Goal: Information Seeking & Learning: Learn about a topic

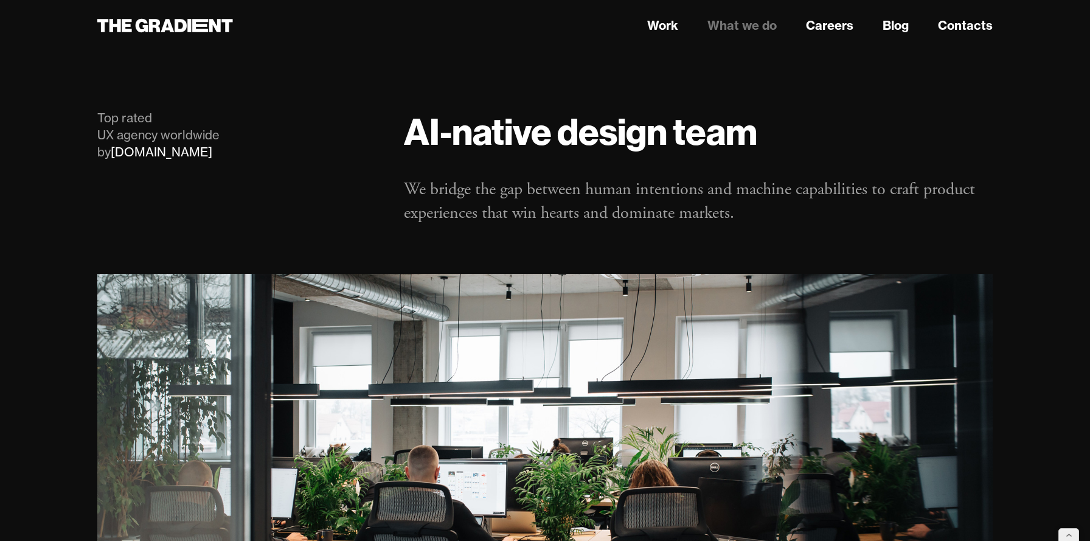
scroll to position [16, 0]
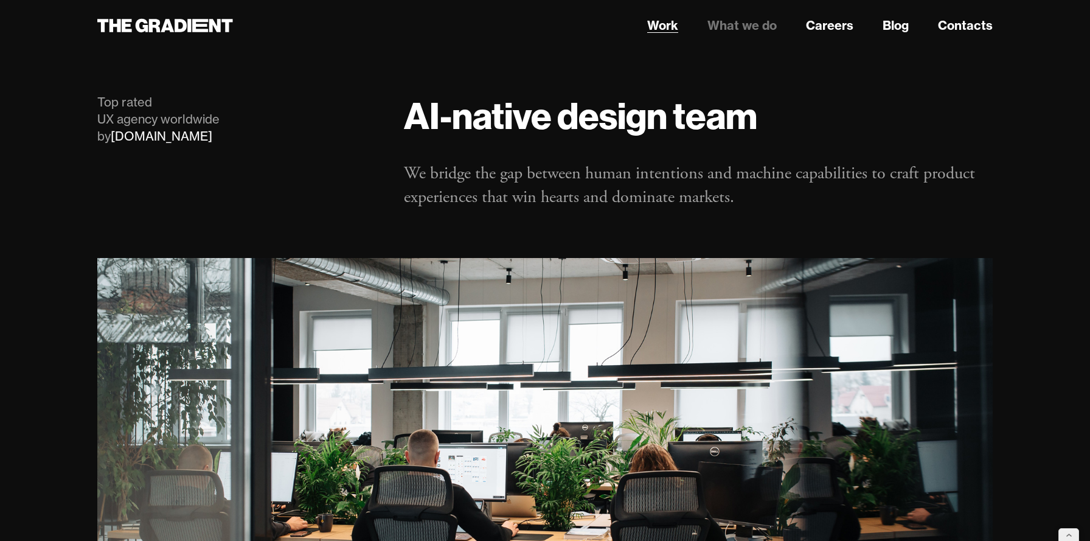
click at [658, 26] on link "Work" at bounding box center [662, 25] width 31 height 18
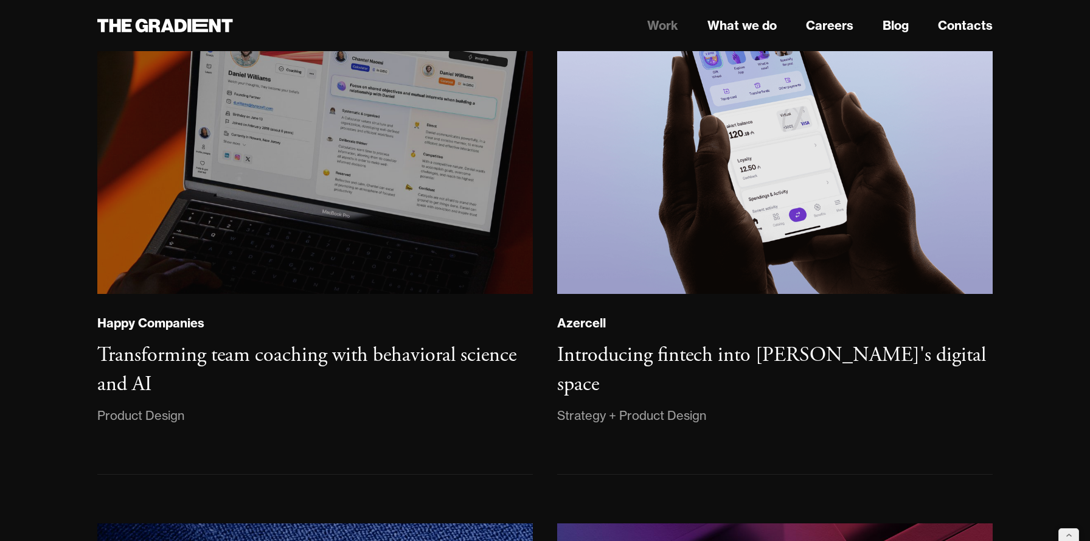
scroll to position [827, 0]
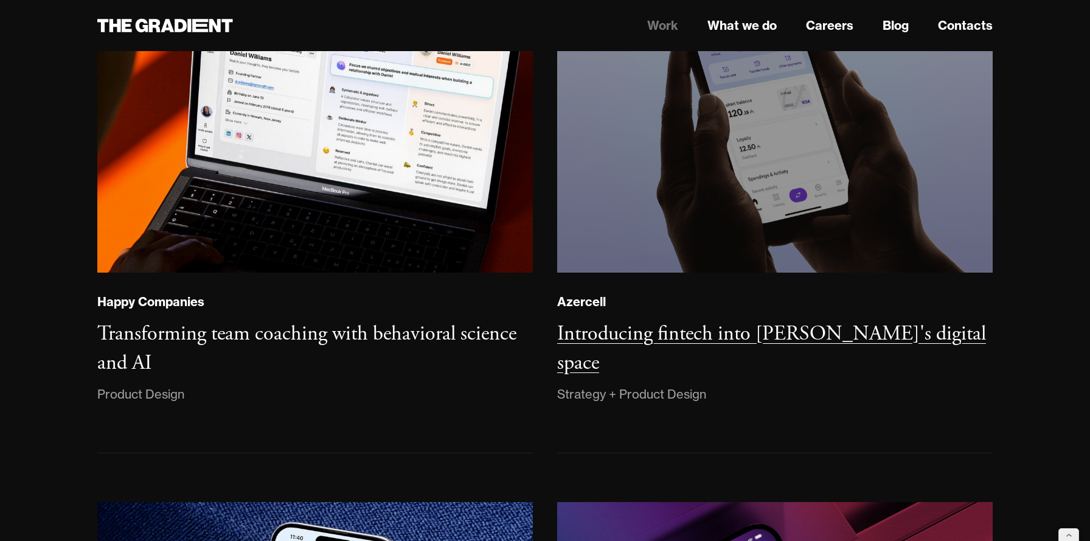
click at [689, 122] on img at bounding box center [774, 106] width 443 height 340
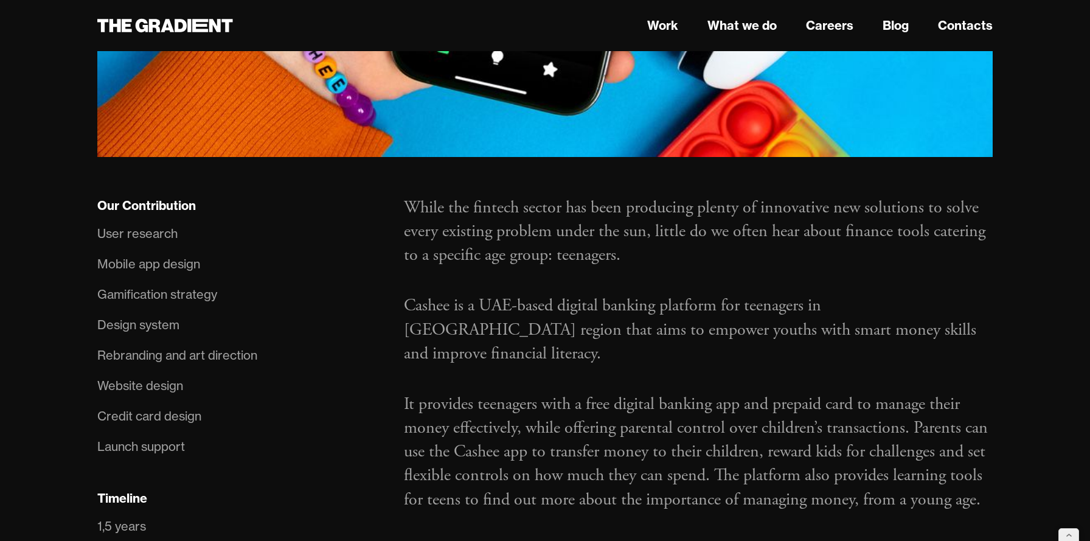
scroll to position [725, 0]
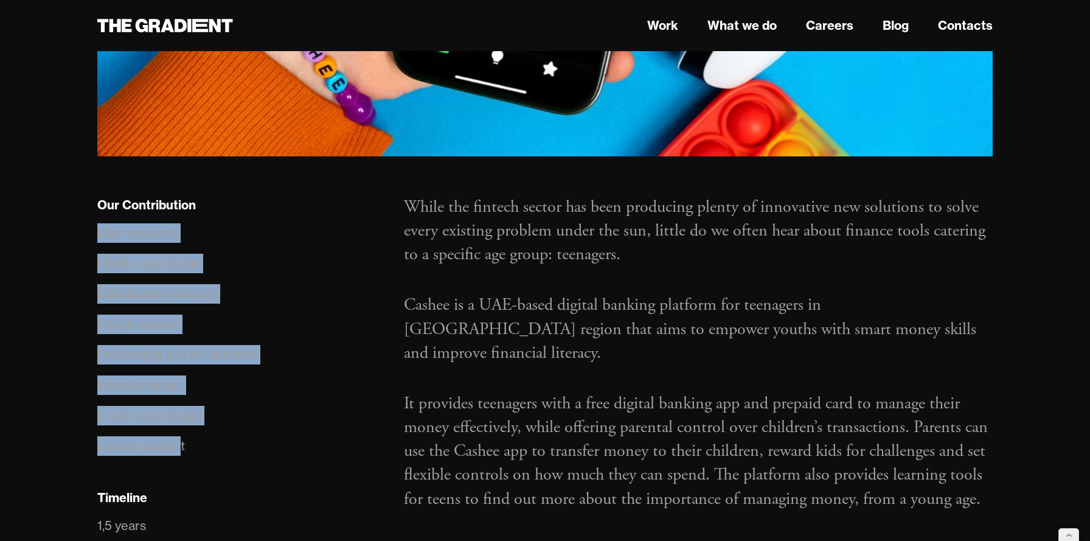
drag, startPoint x: 182, startPoint y: 397, endPoint x: 85, endPoint y: 188, distance: 230.5
click at [85, 195] on div "Our Contribution User research Mobile app design Gamification strategy Design s…" at bounding box center [238, 463] width 307 height 536
drag, startPoint x: 186, startPoint y: 398, endPoint x: 95, endPoint y: 193, distance: 224.4
click at [95, 195] on div "Our Contribution User research Mobile app design Gamification strategy Design s…" at bounding box center [238, 463] width 307 height 536
copy ul "User research Mobile app design Gamification strategy Design system Rebranding …"
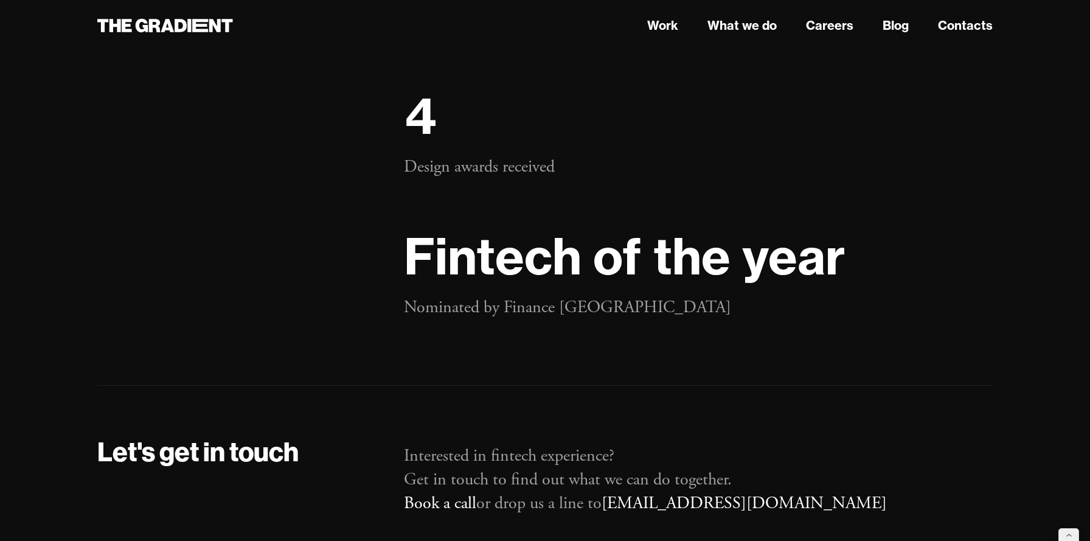
scroll to position [23943, 0]
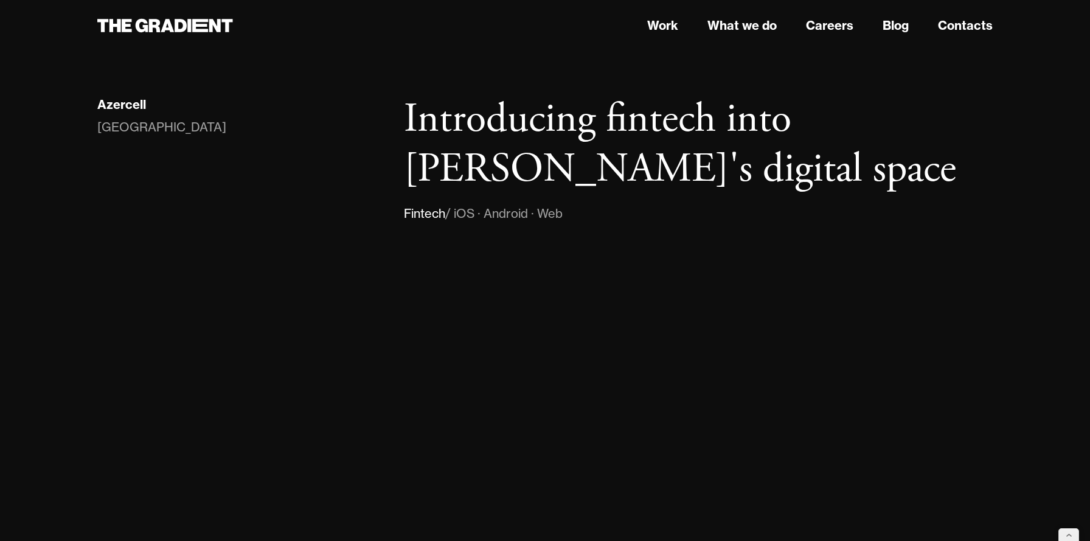
click at [134, 116] on div "Azercell" at bounding box center [238, 106] width 282 height 23
click at [137, 127] on div "Azerbaijan" at bounding box center [161, 126] width 129 height 19
copy div "Azerbaijan"
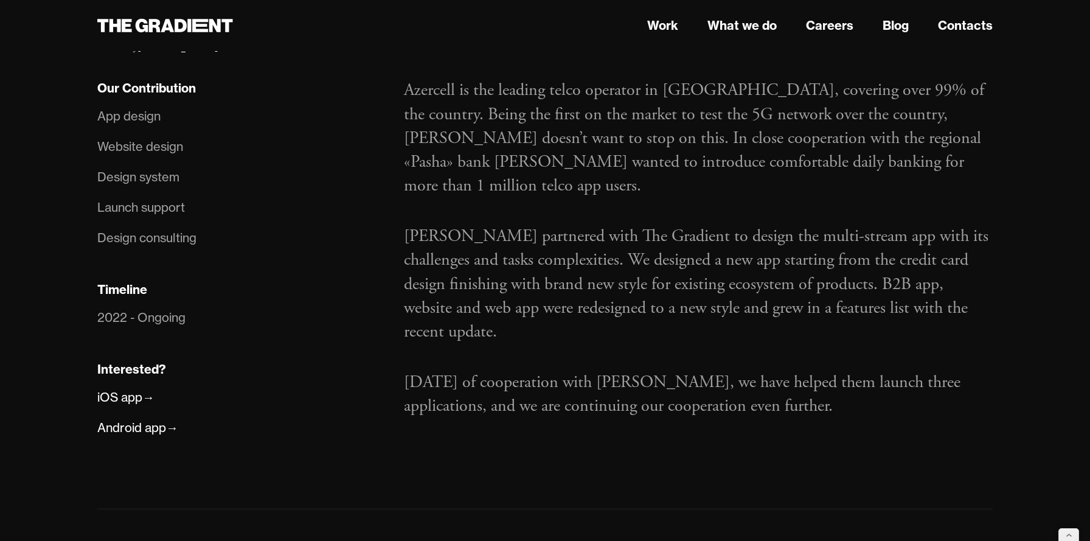
scroll to position [731, 0]
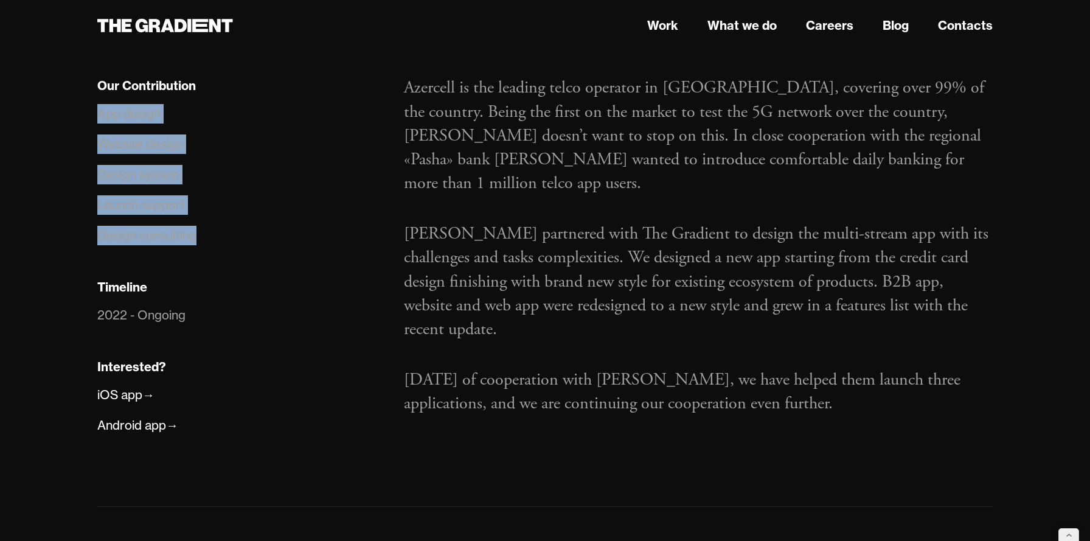
drag, startPoint x: 202, startPoint y: 235, endPoint x: 94, endPoint y: 117, distance: 160.2
click at [94, 117] on div "Our Contribution App design Website design Design system Launch support Design …" at bounding box center [238, 271] width 307 height 391
copy ul "App design Website design Design system Launch support Design consulting"
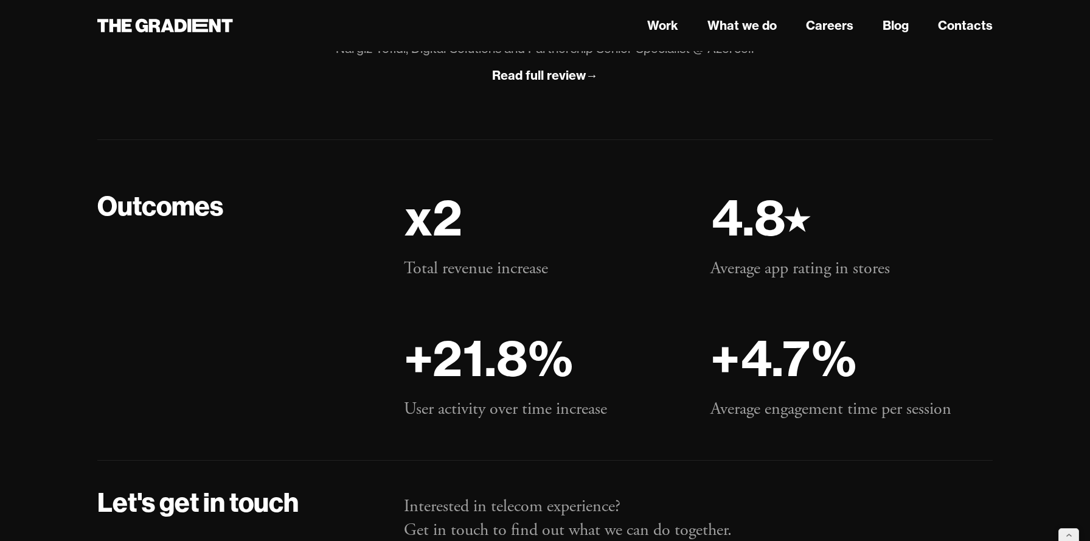
scroll to position [8875, 0]
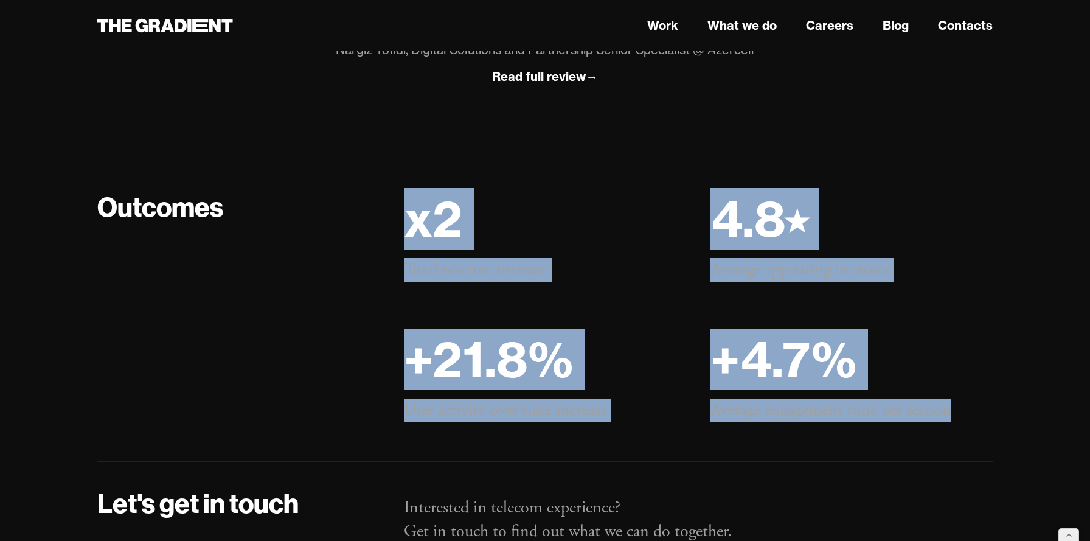
drag, startPoint x: 402, startPoint y: 220, endPoint x: 955, endPoint y: 411, distance: 584.7
click at [955, 411] on div "x2 Total revenue increase +21.8% User activity over time increase 4.8⭑ Average …" at bounding box center [698, 306] width 613 height 232
copy div "x2 Total revenue increase +21.8% User activity over time increase 4.8⭑ Average …"
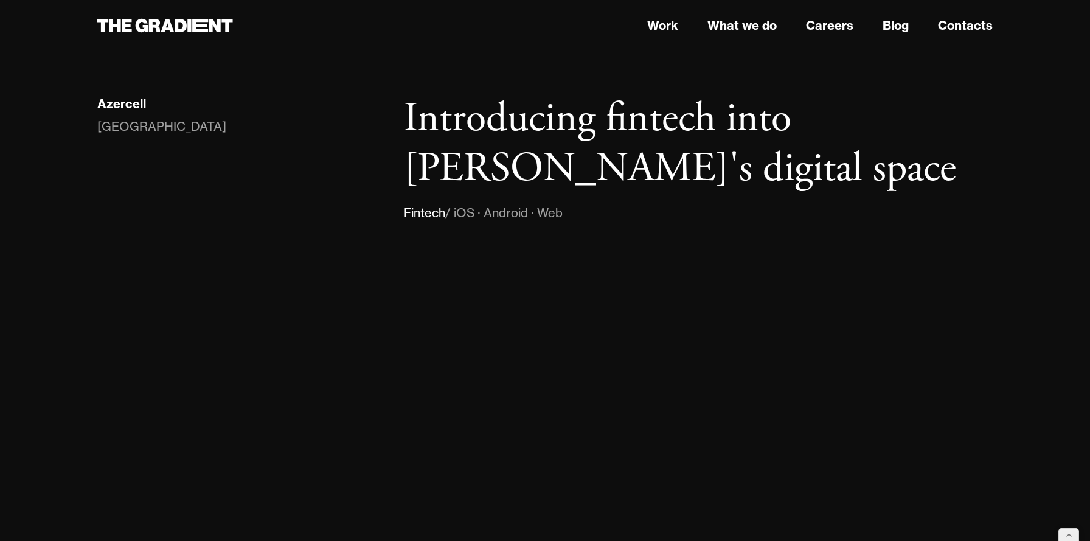
scroll to position [0, 0]
drag, startPoint x: 448, startPoint y: 214, endPoint x: 384, endPoint y: 215, distance: 63.3
click at [384, 215] on div "Azercell Azerbaijan Introducing fintech into Azercell's digital space Fintech /…" at bounding box center [545, 159] width 920 height 128
click at [418, 207] on div "Fintech" at bounding box center [424, 213] width 41 height 19
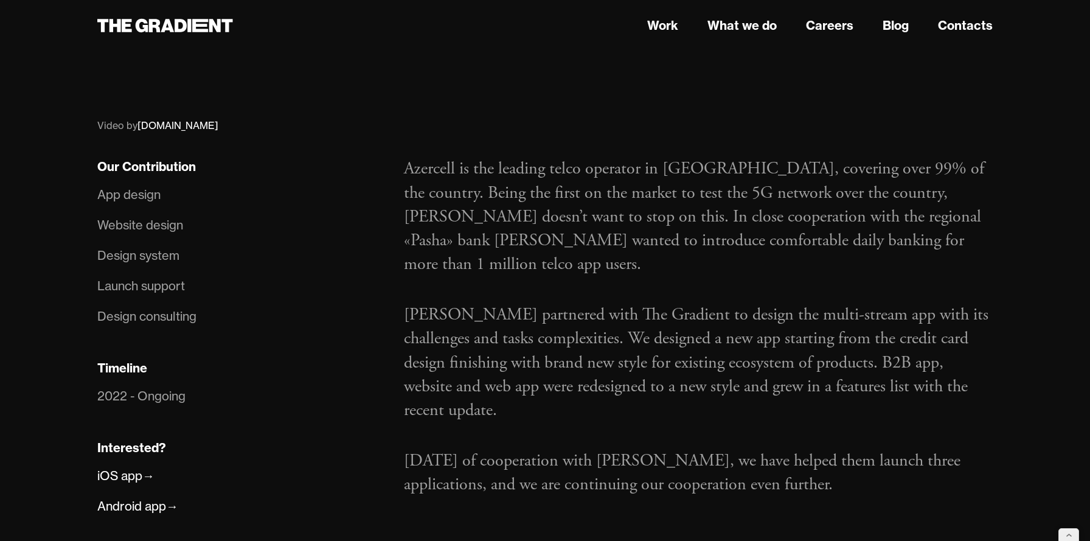
scroll to position [653, 0]
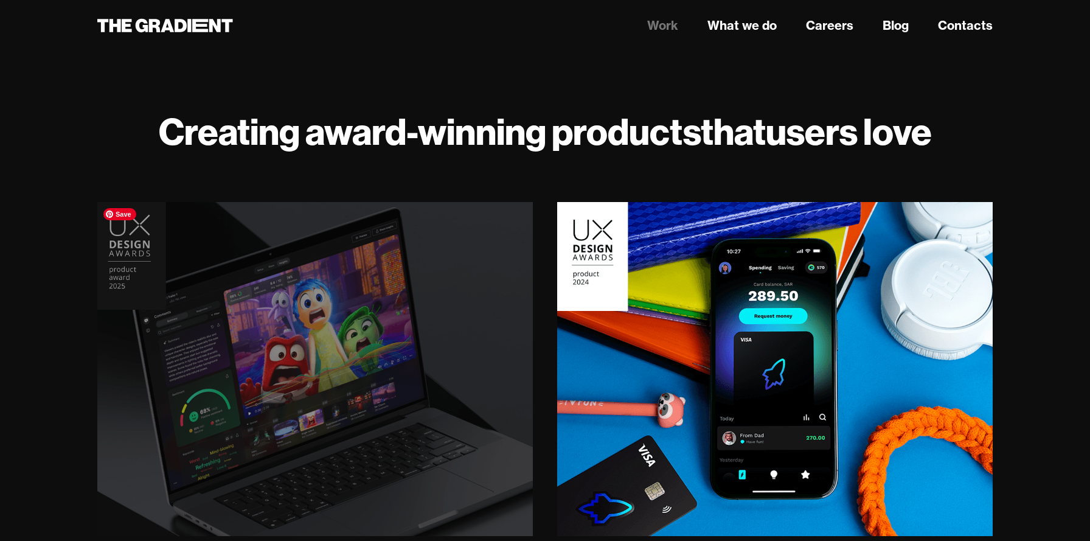
scroll to position [60, 0]
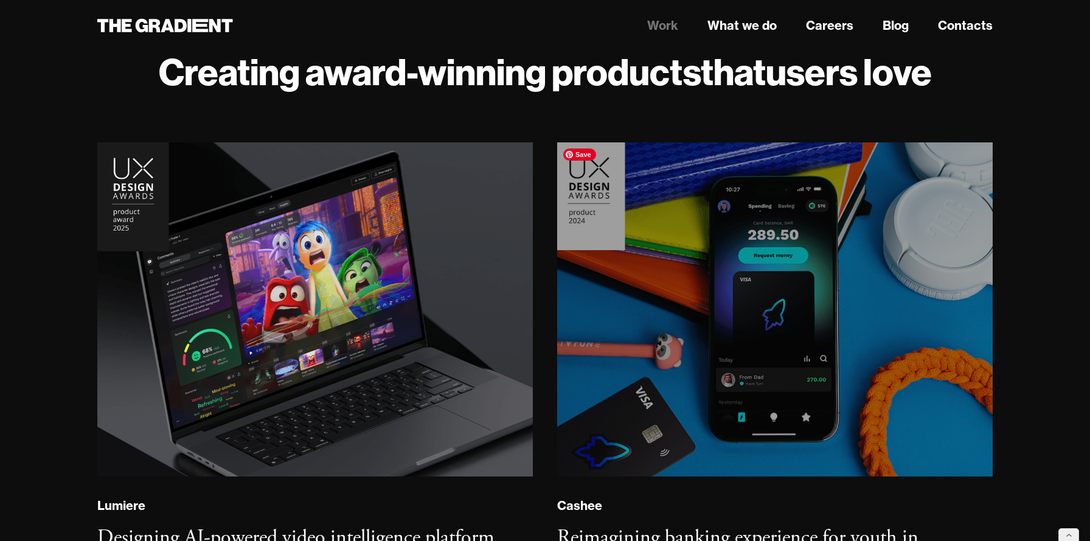
click at [678, 349] on img at bounding box center [775, 309] width 444 height 341
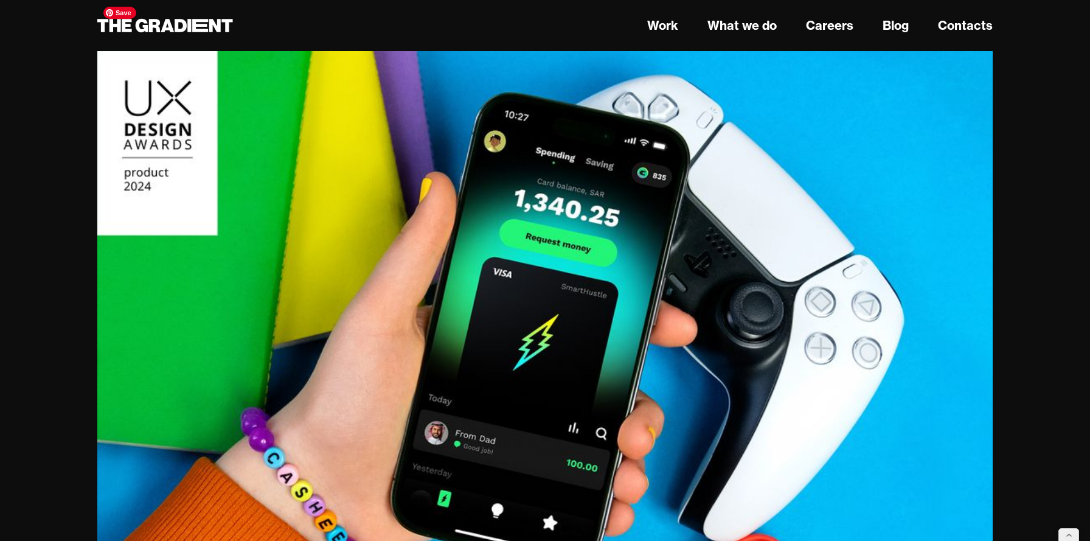
scroll to position [277, 0]
